Goal: Information Seeking & Learning: Find specific fact

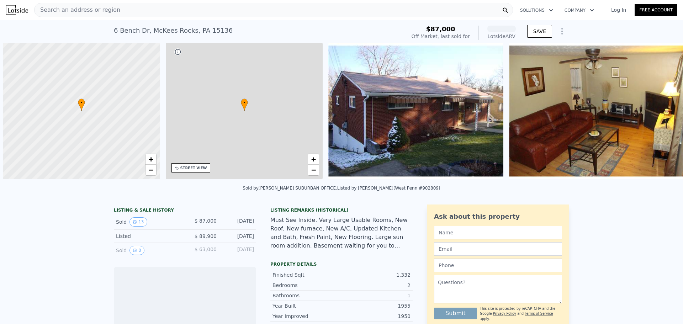
scroll to position [0, 3]
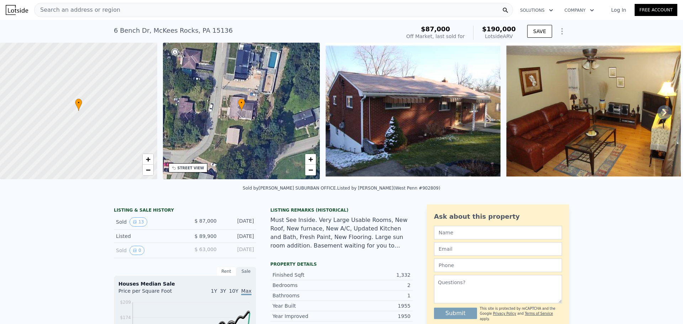
click at [209, 7] on div "Search an address or region" at bounding box center [273, 10] width 479 height 14
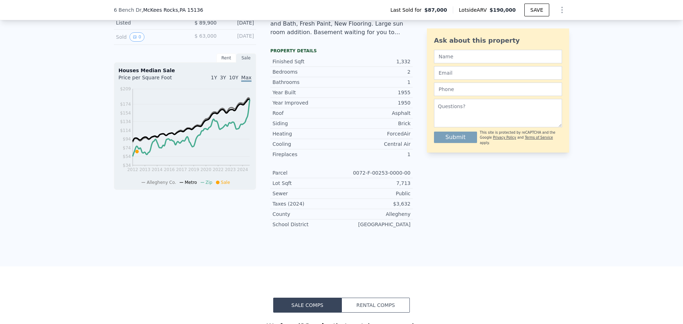
scroll to position [424, 0]
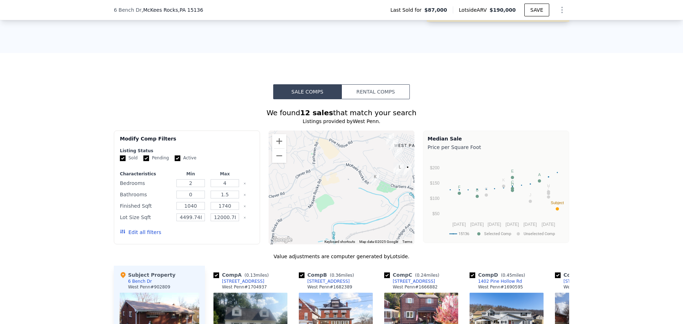
drag, startPoint x: 373, startPoint y: 182, endPoint x: 414, endPoint y: 187, distance: 41.2
click at [415, 187] on div "Modify Comp Filters Listing Status Sold Pending Active Characteristics Min Max …" at bounding box center [341, 188] width 455 height 114
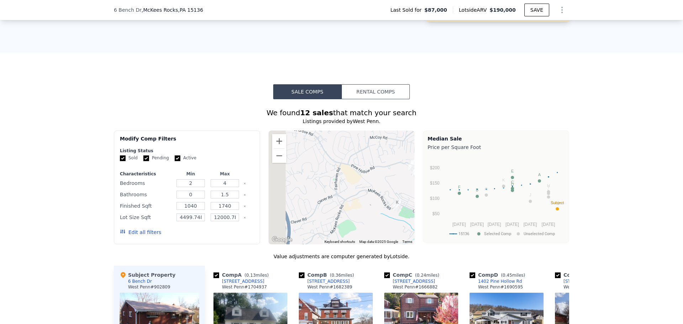
drag, startPoint x: 345, startPoint y: 171, endPoint x: 385, endPoint y: 204, distance: 51.6
click at [385, 204] on div at bounding box center [341, 188] width 146 height 114
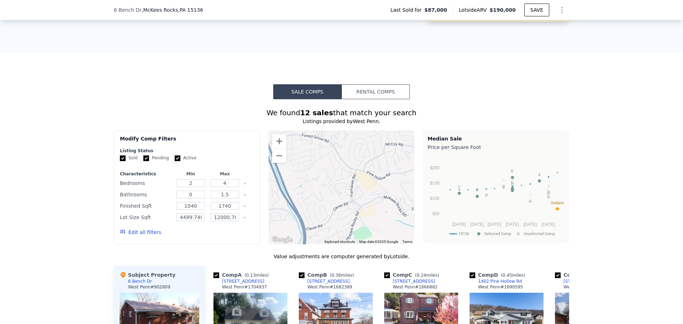
click at [385, 204] on div at bounding box center [341, 188] width 146 height 114
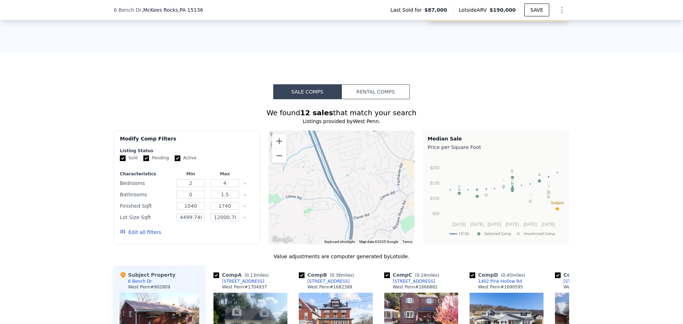
drag, startPoint x: 328, startPoint y: 200, endPoint x: 370, endPoint y: 185, distance: 44.9
click at [370, 185] on div at bounding box center [341, 188] width 146 height 114
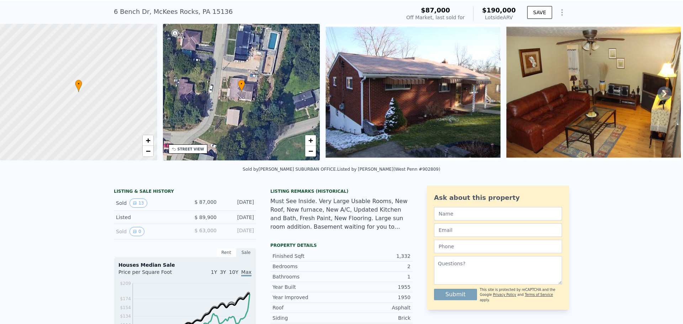
scroll to position [0, 0]
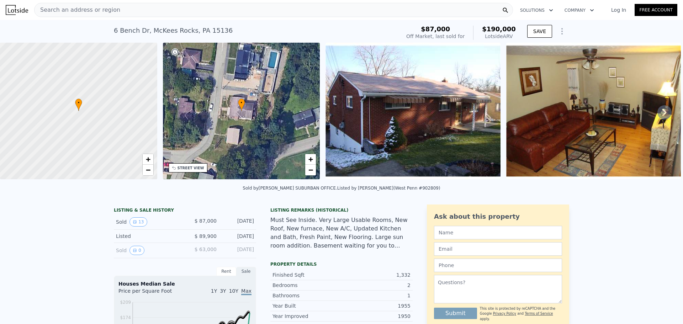
click at [107, 6] on span "Search an address or region" at bounding box center [77, 10] width 86 height 9
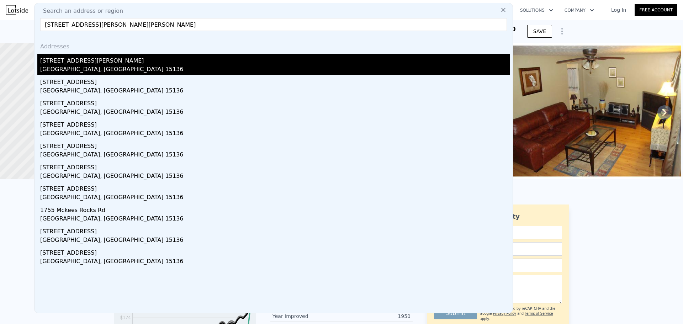
type input "[STREET_ADDRESS][PERSON_NAME][PERSON_NAME]"
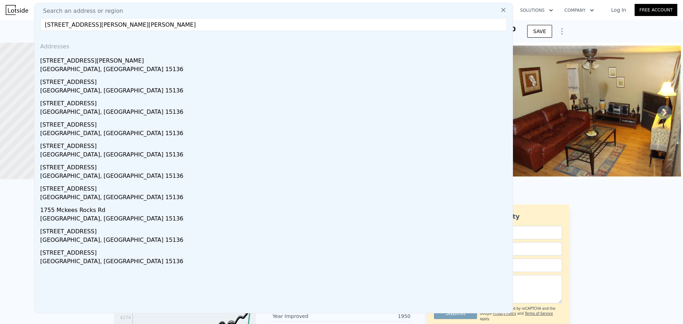
click at [87, 67] on div "[GEOGRAPHIC_DATA], [GEOGRAPHIC_DATA] 15136" at bounding box center [274, 70] width 469 height 10
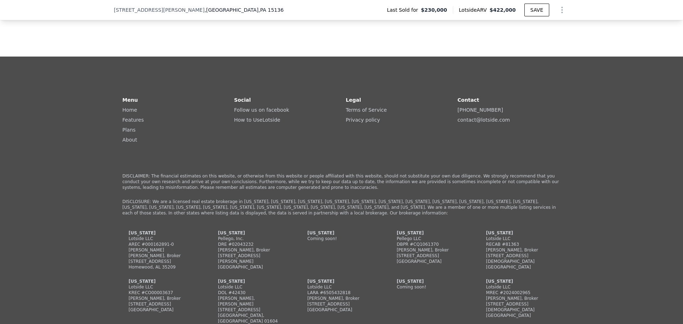
scroll to position [1420, 0]
